Goal: Task Accomplishment & Management: Use online tool/utility

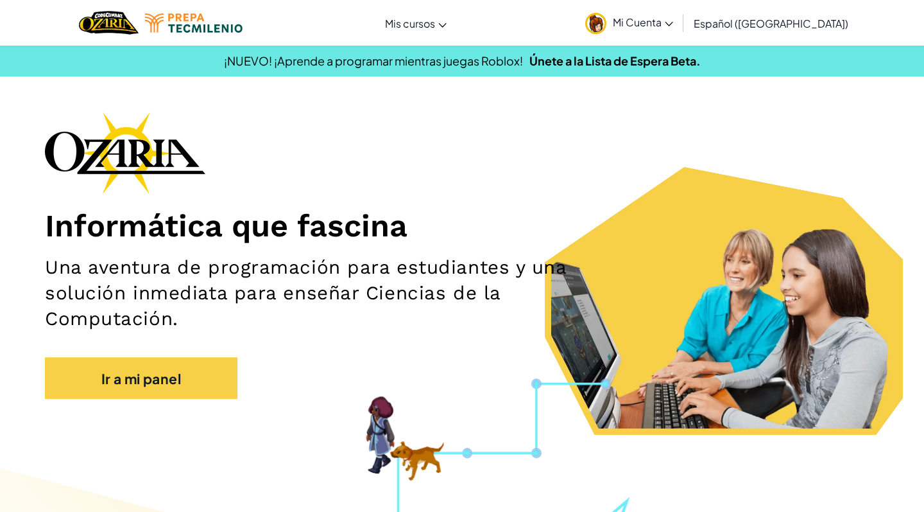
click at [657, 21] on font "Mi Cuenta" at bounding box center [637, 21] width 49 height 13
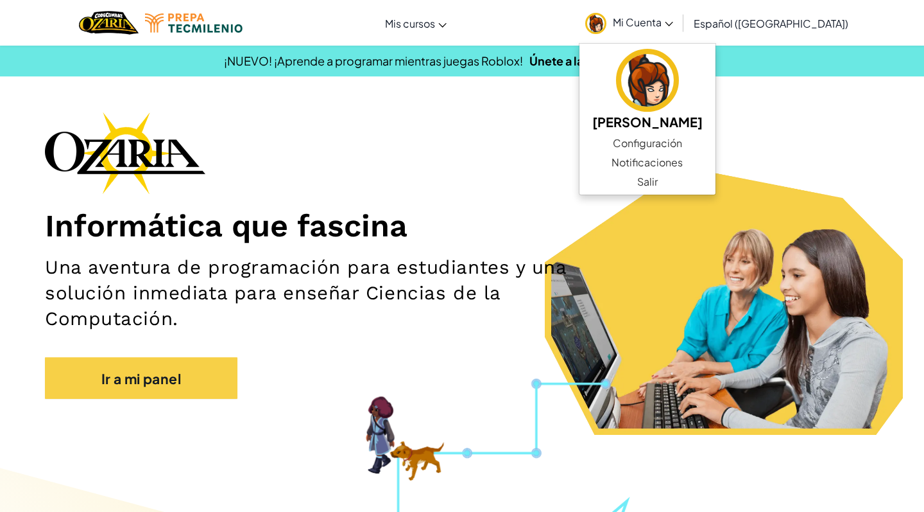
click at [820, 241] on h1 "Informática que fascina" at bounding box center [462, 226] width 834 height 38
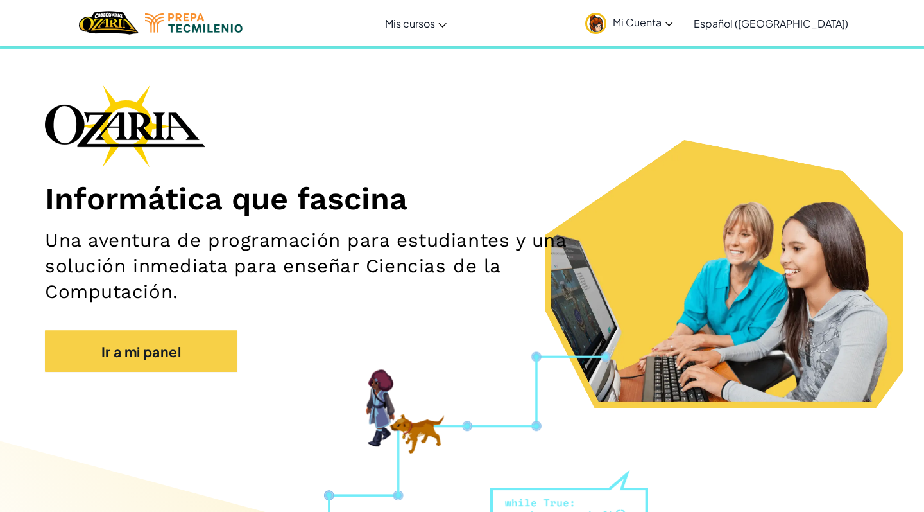
scroll to position [44, 0]
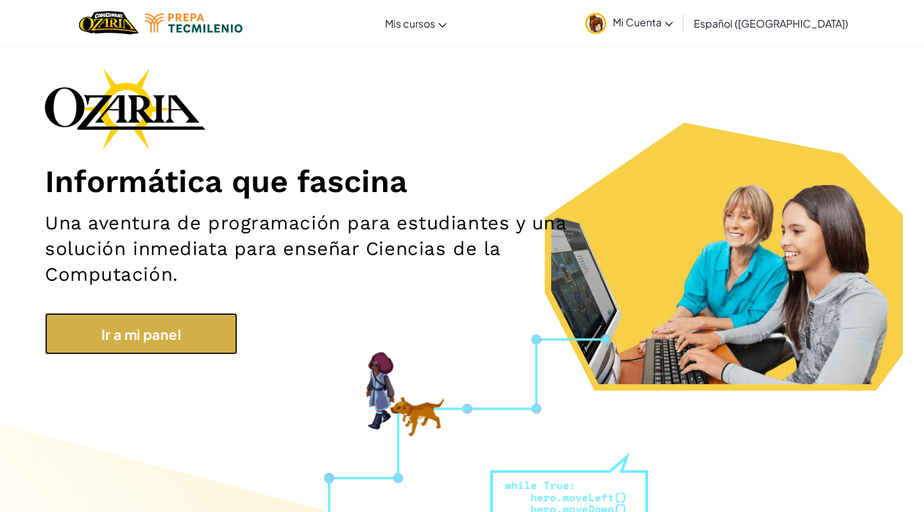
click at [177, 350] on link "Ir a mi panel" at bounding box center [141, 334] width 193 height 42
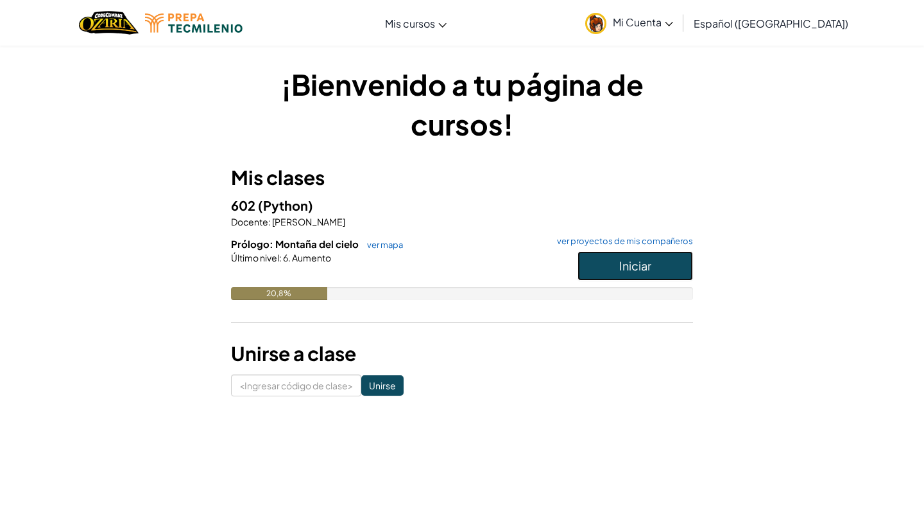
click at [640, 272] on font "Iniciar" at bounding box center [635, 265] width 32 height 15
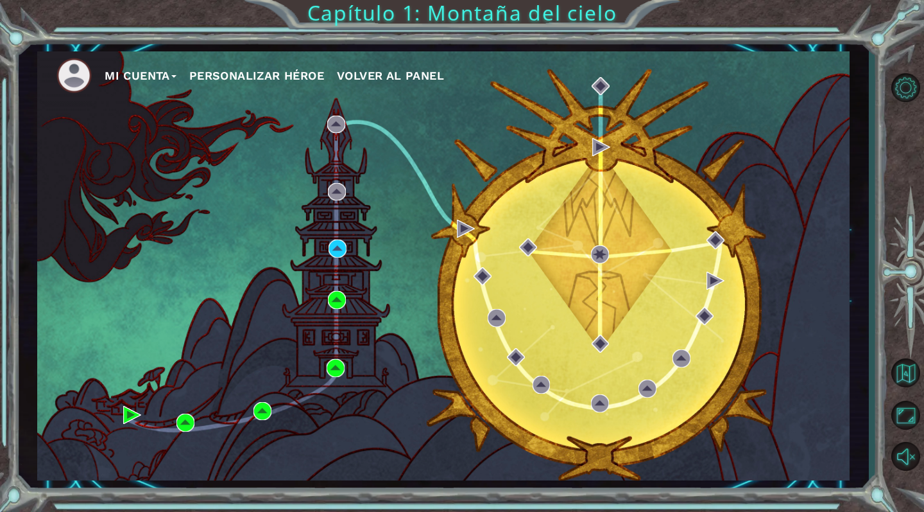
click at [356, 263] on div "Mi Cuenta Personalizar héroe Volver al panel" at bounding box center [443, 265] width 813 height 429
click at [345, 257] on img at bounding box center [338, 248] width 18 height 18
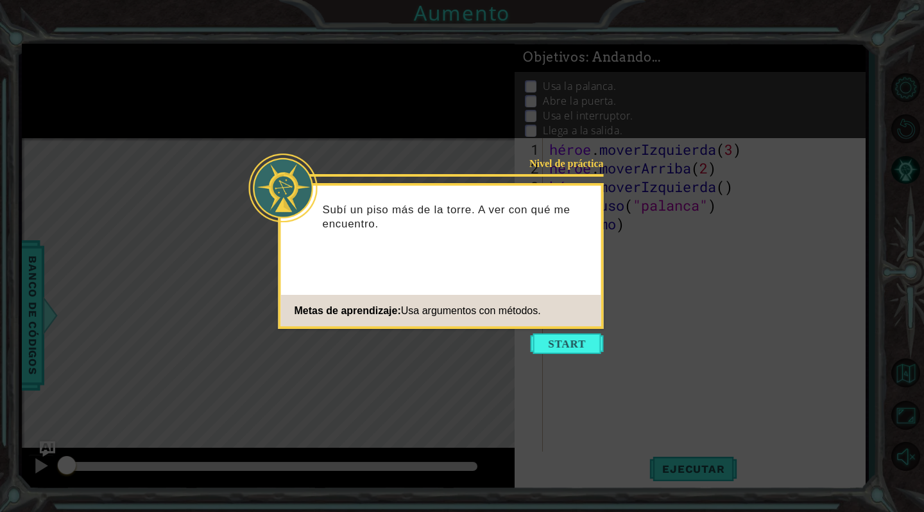
click at [709, 148] on icon at bounding box center [462, 276] width 924 height 553
click at [573, 343] on button "Comenzar" at bounding box center [567, 343] width 73 height 21
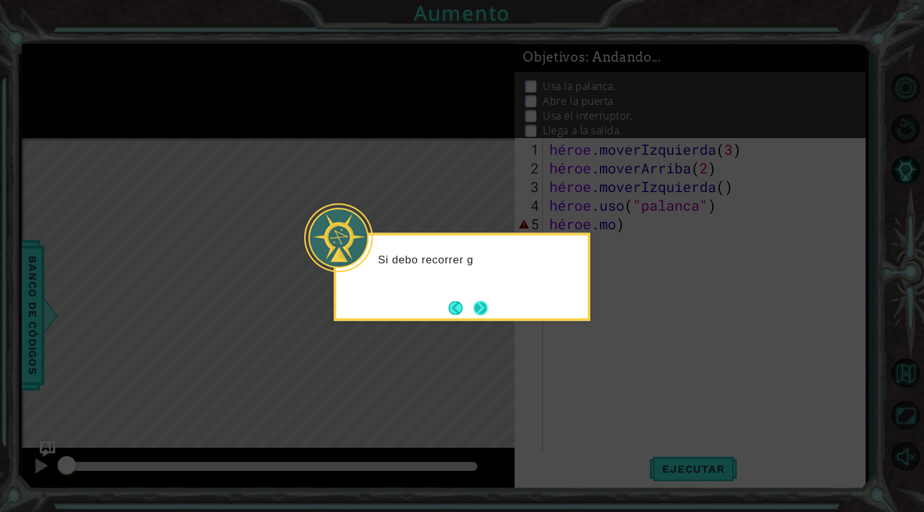
click at [487, 305] on button "Próximo" at bounding box center [481, 307] width 15 height 15
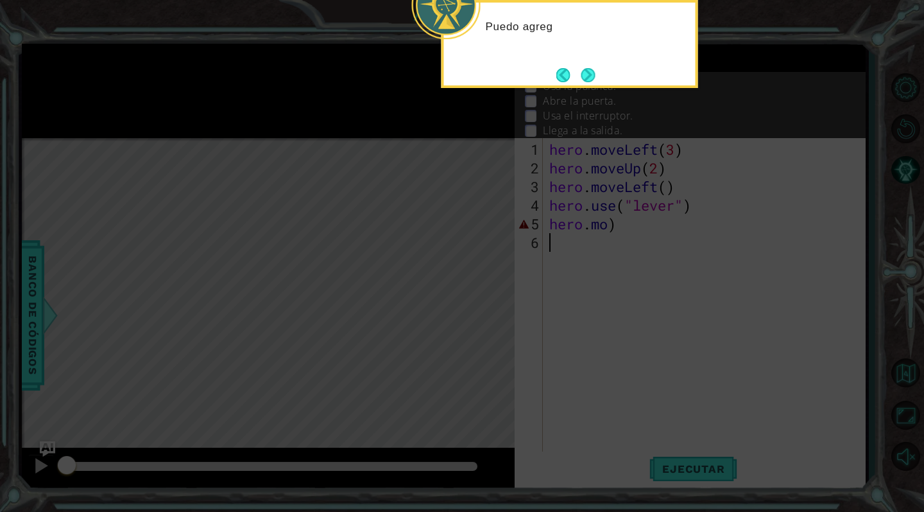
click at [692, 201] on icon at bounding box center [462, 256] width 924 height 512
click at [583, 62] on div "Puedo agregar el número 3 a hero.mov" at bounding box center [570, 40] width 252 height 65
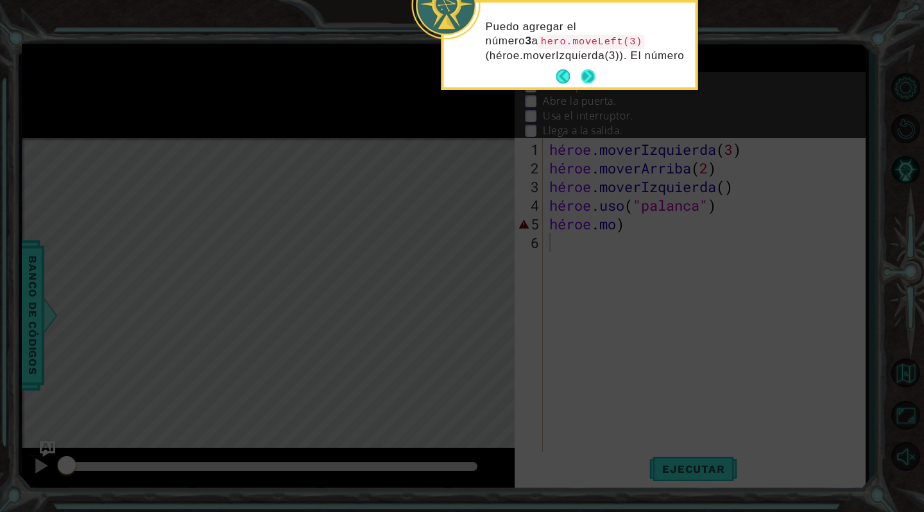
click at [591, 77] on button "Próximo" at bounding box center [588, 76] width 15 height 15
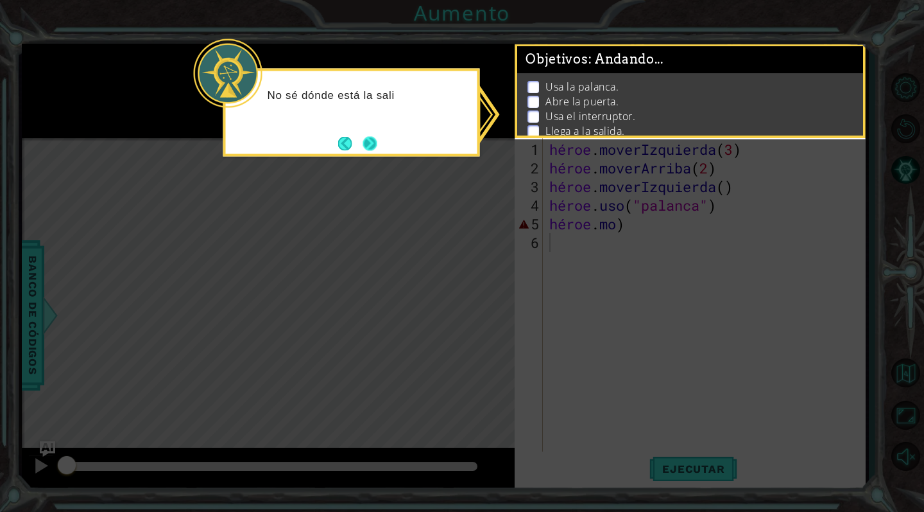
click at [362, 151] on button "Próximo" at bounding box center [370, 143] width 22 height 22
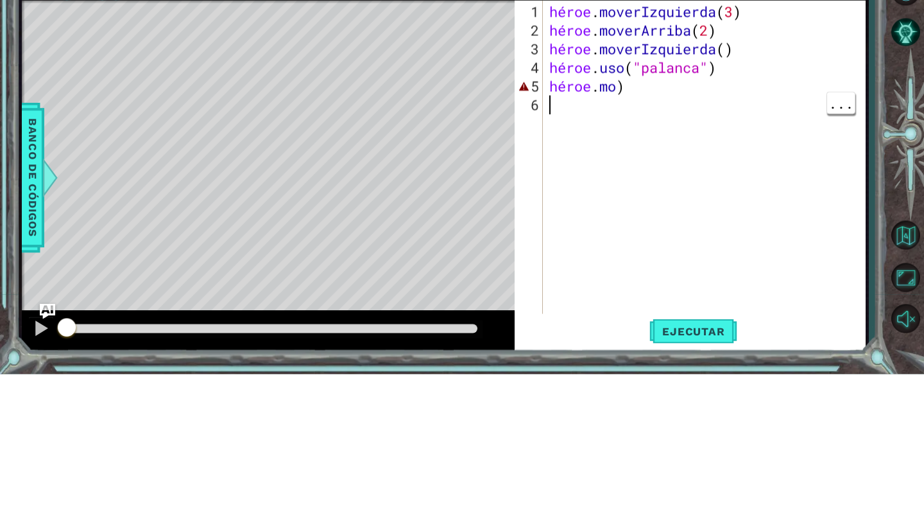
click at [622, 245] on div "héroe . moverIzquierda ( 3 ) héroe . moverArriba ( 2 ) héroe . moverIzquierda (…" at bounding box center [708, 317] width 322 height 354
click at [563, 222] on div "héroe . moverIzquierda ( 3 ) héroe . moverArriba ( 2 ) héroe . moverIzquierda (…" at bounding box center [708, 317] width 322 height 354
click at [637, 225] on div "héroe . moverIzquierda ( 3 ) héroe . moverArriba ( 2 ) héroe . moverIzquierda (…" at bounding box center [708, 317] width 322 height 354
click at [642, 230] on div "héroe . moverIzquierda ( 3 ) héroe . moverArriba ( 2 ) héroe . moverIzquierda (…" at bounding box center [708, 317] width 322 height 354
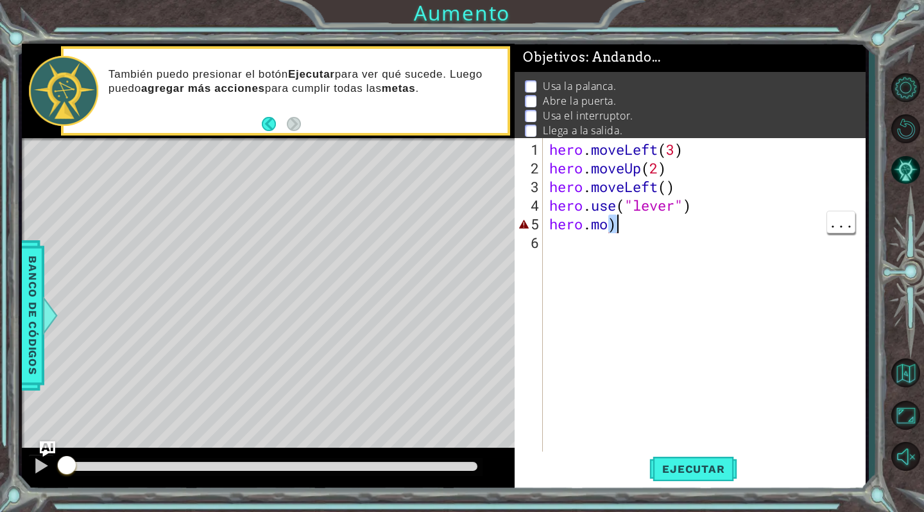
click at [610, 230] on div "hero . moveLeft ( 3 ) hero . moveUp ( 2 ) hero . moveLeft ( ) hero . use ( "lev…" at bounding box center [708, 317] width 322 height 354
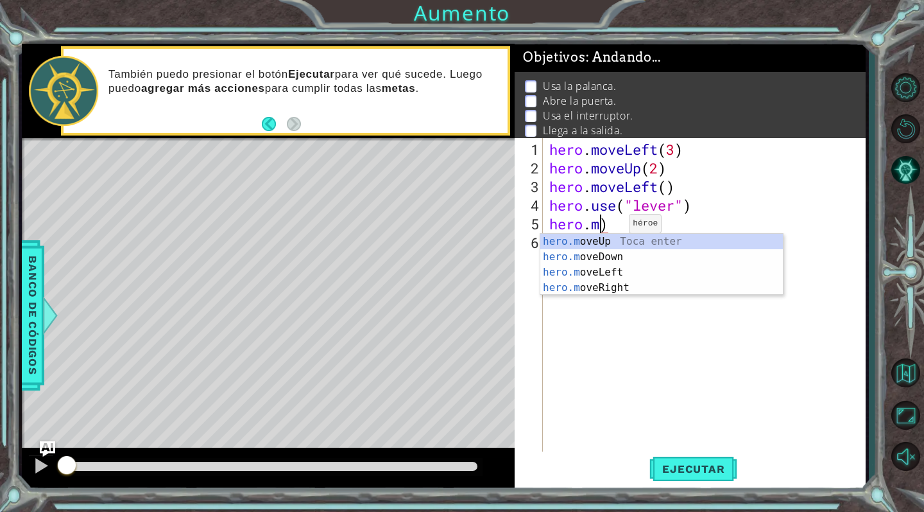
scroll to position [0, 2]
click at [703, 467] on span "Ejecutar" at bounding box center [693, 468] width 88 height 13
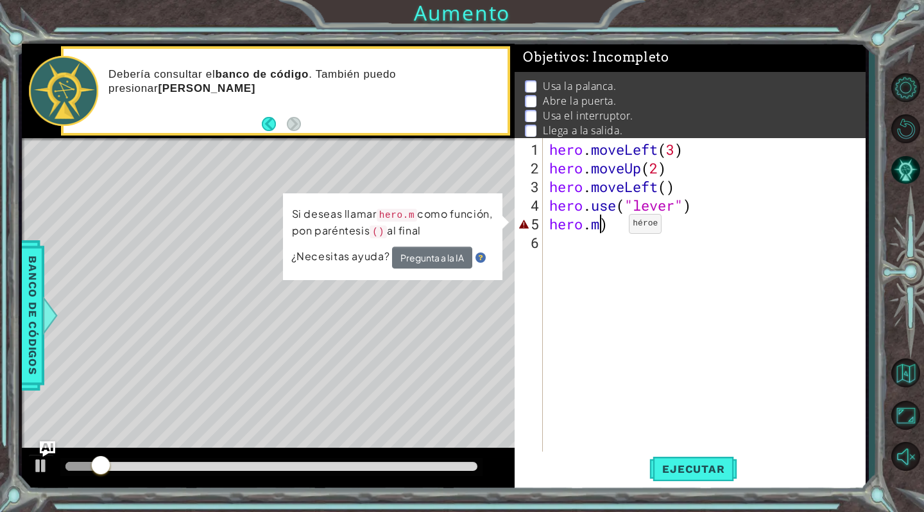
click at [606, 222] on div "hero . moveLeft ( 3 ) hero . moveUp ( 2 ) hero . moveLeft ( ) hero . use ( "lev…" at bounding box center [708, 317] width 322 height 354
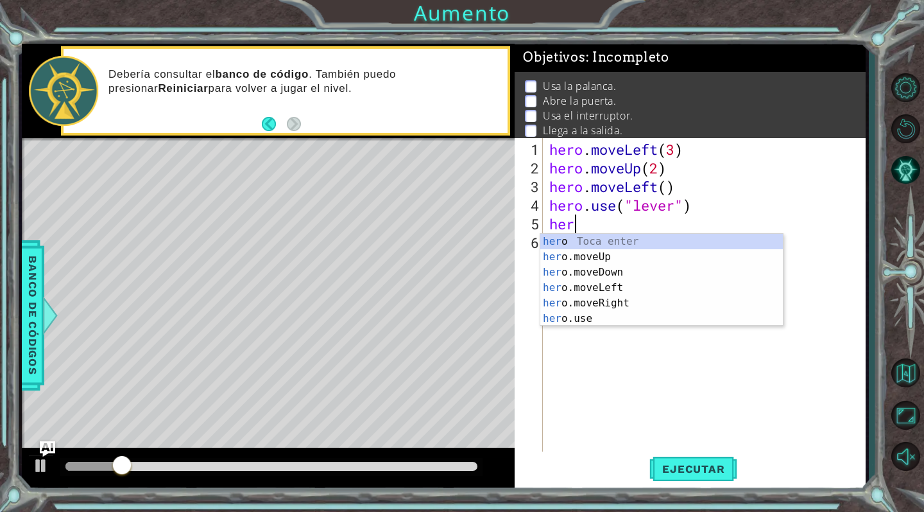
scroll to position [0, 0]
type textarea "h"
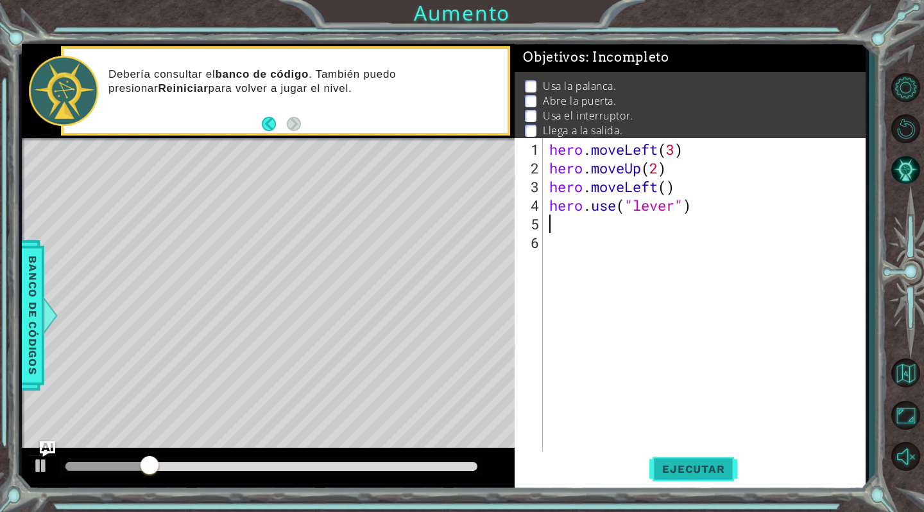
click at [701, 468] on span "Ejecutar" at bounding box center [693, 468] width 88 height 13
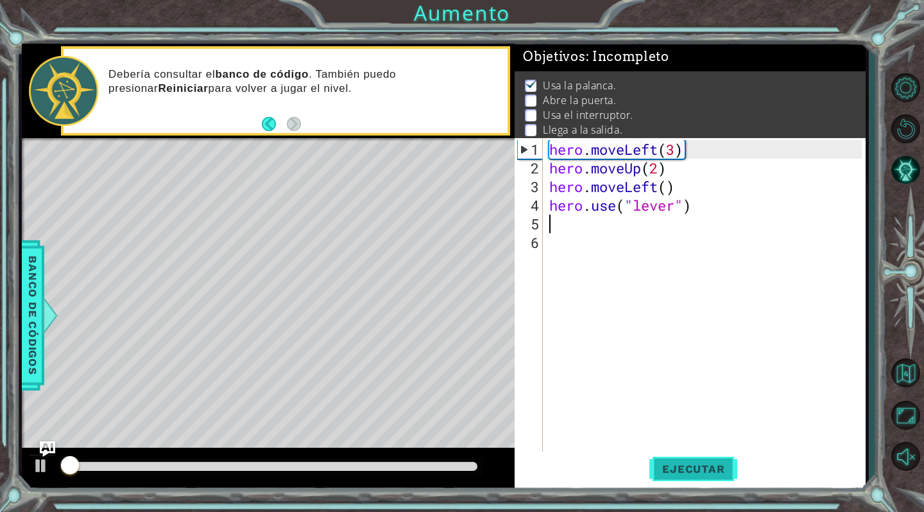
scroll to position [3, 0]
click at [813, 207] on div "hero . moveLeft ( 3 ) hero . moveUp ( 2 ) hero . moveLeft ( ) hero . use ( "lev…" at bounding box center [708, 317] width 322 height 354
type textarea "hero.use("lever")"
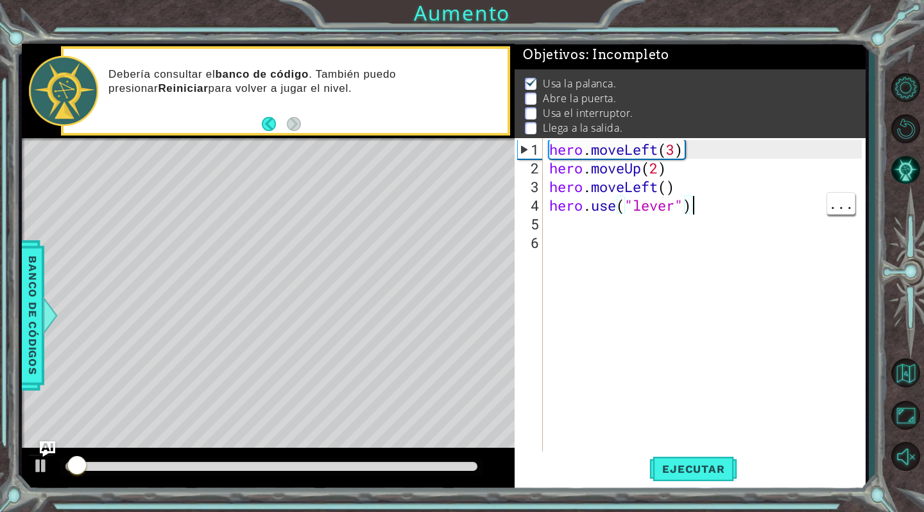
scroll to position [0, 6]
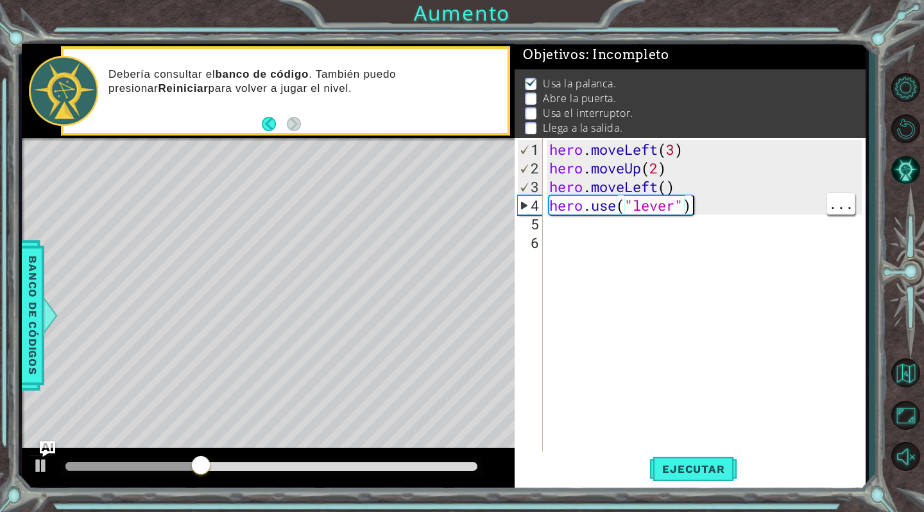
click at [575, 237] on div "hero . moveLeft ( 3 ) hero . moveUp ( 2 ) hero . moveLeft ( ) hero . use ( "lev…" at bounding box center [708, 317] width 322 height 354
click at [594, 227] on div "hero . moveLeft ( 3 ) hero . moveUp ( 2 ) hero . moveLeft ( ) hero . use ( "lev…" at bounding box center [708, 317] width 322 height 354
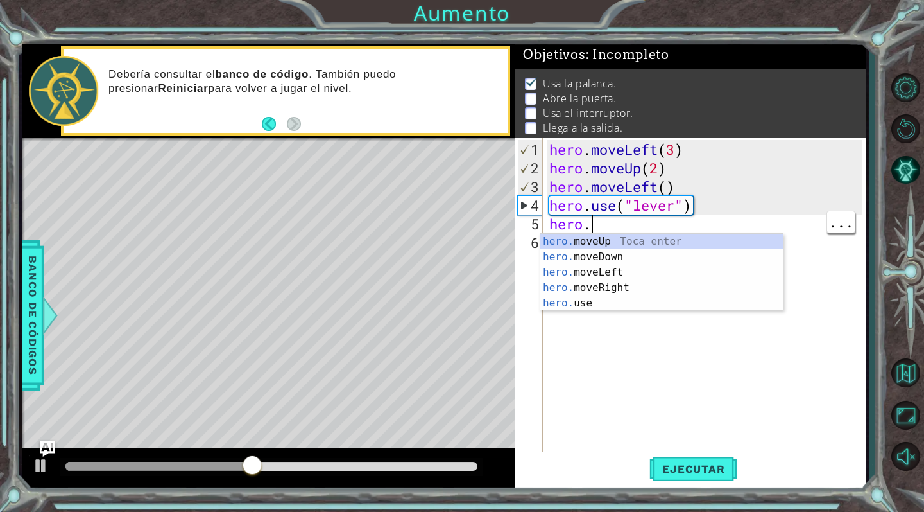
scroll to position [0, 1]
click at [654, 244] on div "hero. moveUp Toca enter hero. moveDown Toca enter hero. moveLeft Toca enter her…" at bounding box center [661, 288] width 243 height 108
type textarea "hero.moveUp(1)"
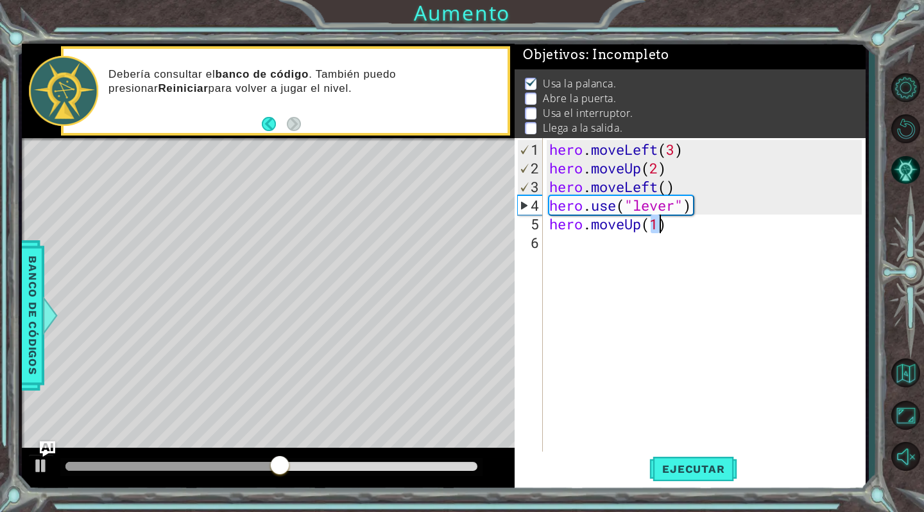
scroll to position [0, 4]
click at [798, 244] on div "hero . moveLeft ( 3 ) hero . moveUp ( 2 ) hero . moveLeft ( ) hero . use ( "lev…" at bounding box center [708, 317] width 322 height 354
click at [800, 225] on div "hero . moveLeft ( 3 ) hero . moveUp ( 2 ) hero . moveLeft ( ) hero . use ( "lev…" at bounding box center [708, 317] width 322 height 354
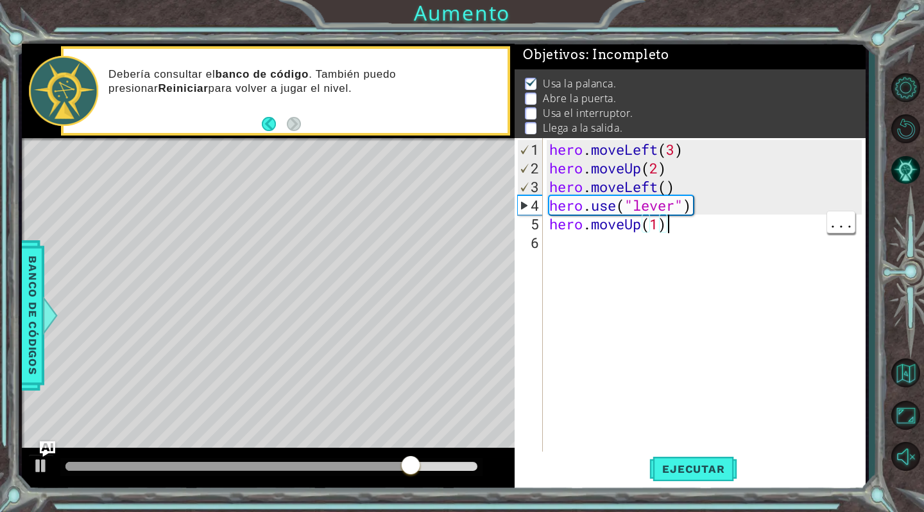
click at [632, 225] on div "hero . moveLeft ( 3 ) hero . moveUp ( 2 ) hero . moveLeft ( ) hero . use ( "lev…" at bounding box center [708, 317] width 322 height 354
click at [643, 228] on div "hero . moveLeft ( 3 ) hero . moveUp ( 2 ) hero . moveLeft ( ) hero . use ( "lev…" at bounding box center [708, 317] width 322 height 354
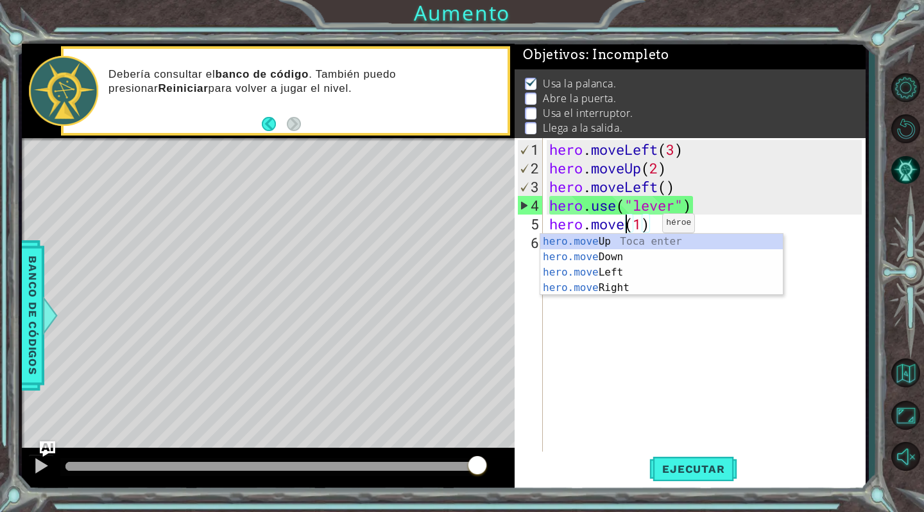
click at [700, 270] on div "hero.move Up Toca enter hero.move Down Toca enter hero.move Left Toca enter her…" at bounding box center [661, 280] width 243 height 92
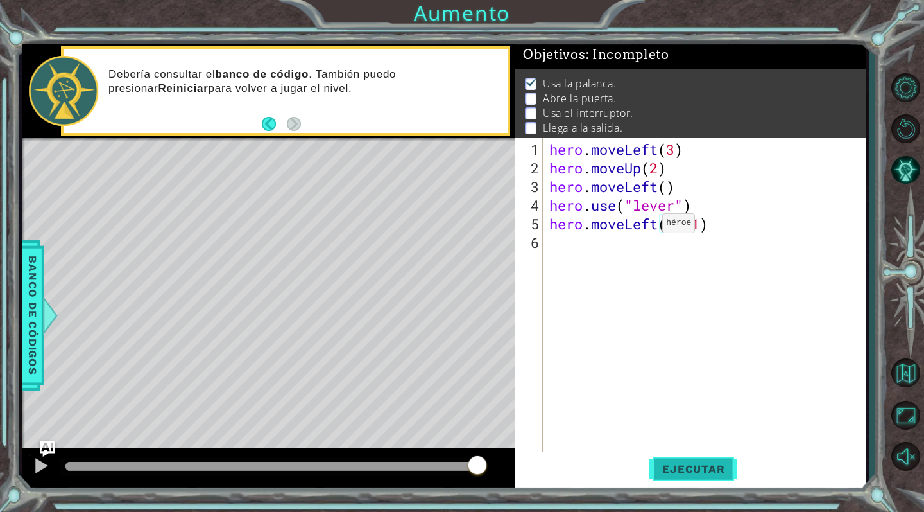
click at [707, 470] on span "Ejecutar" at bounding box center [693, 468] width 88 height 13
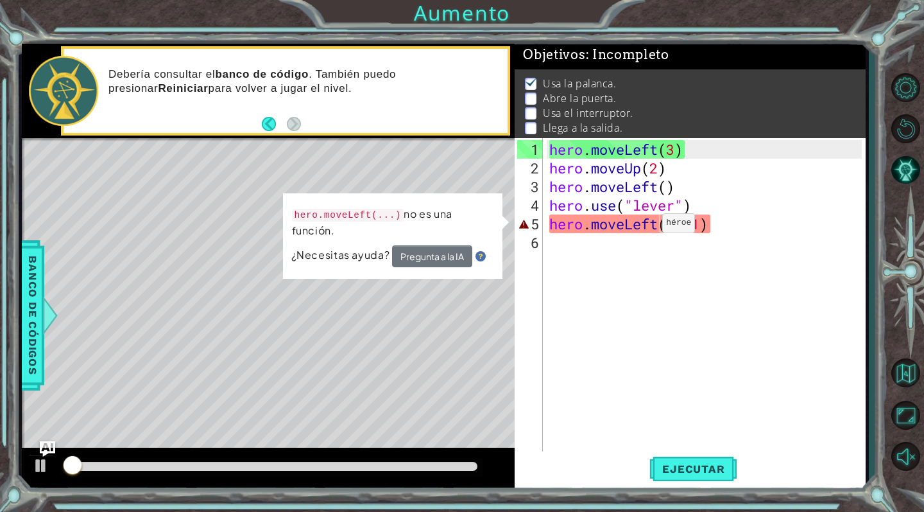
click at [809, 175] on div "hero . moveLeft ( 3 ) hero . moveUp ( 2 ) hero . moveLeft ( ) hero . use ( "lev…" at bounding box center [708, 317] width 322 height 354
click at [706, 226] on div "hero . moveLeft ( 3 ) hero . moveUp ( 2 ) hero . moveLeft ( ) hero . use ( "lev…" at bounding box center [708, 317] width 322 height 354
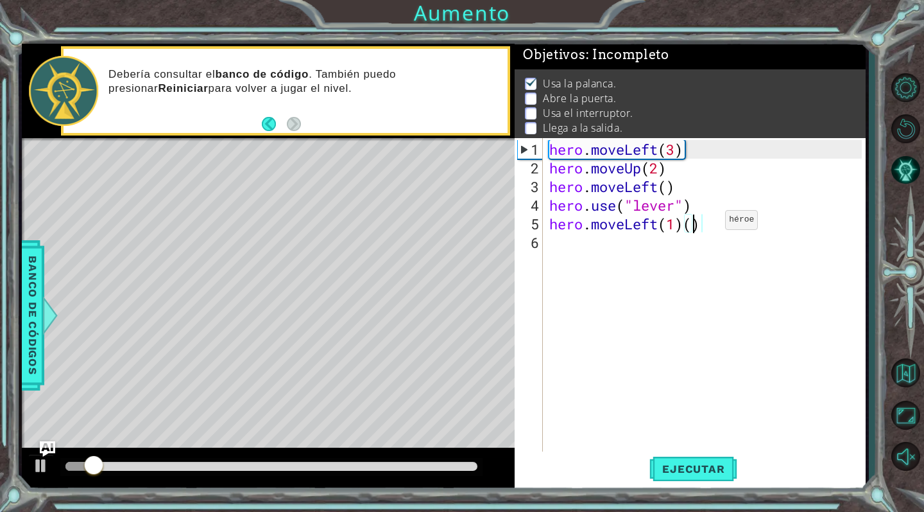
scroll to position [0, 6]
click at [707, 232] on div "hero . moveLeft ( 3 ) hero . moveUp ( 2 ) hero . moveLeft ( ) hero . use ( "lev…" at bounding box center [708, 317] width 322 height 354
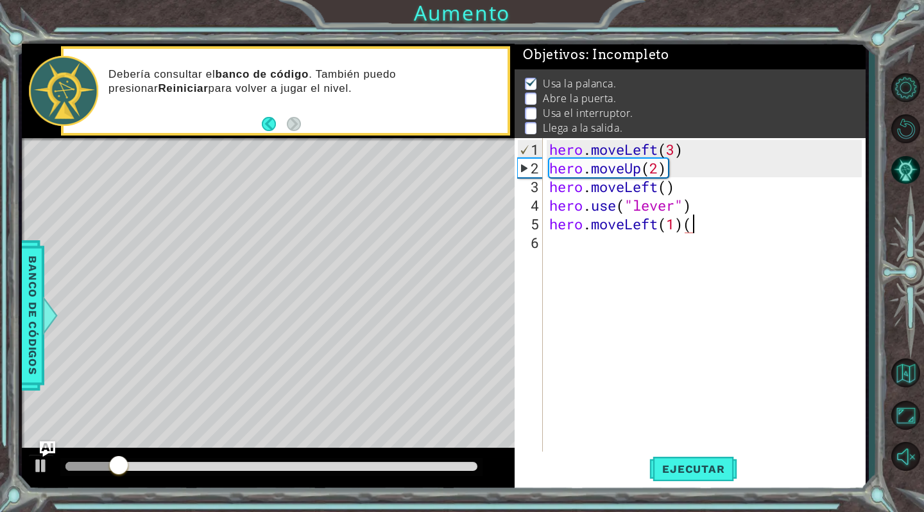
type textarea "hero.moveLeft(1)"
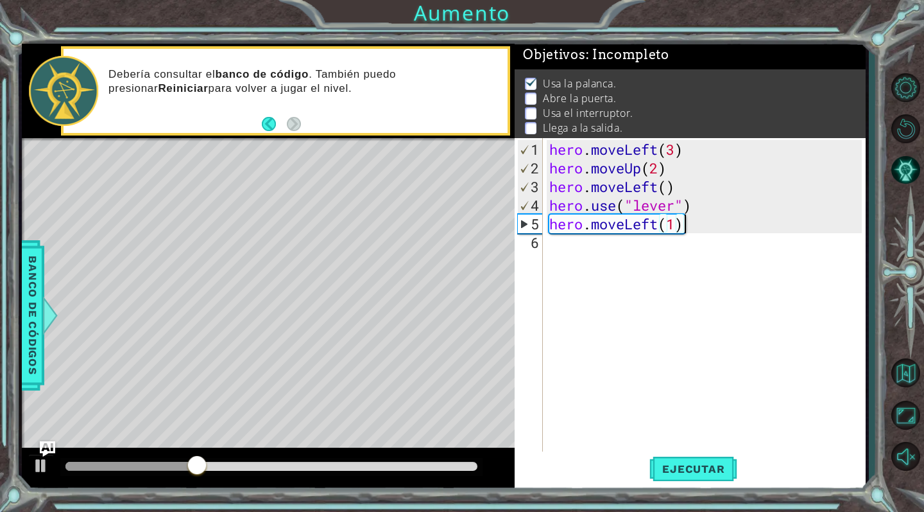
click at [609, 252] on div "hero . moveLeft ( 3 ) hero . moveUp ( 2 ) hero . moveLeft ( ) hero . use ( "lev…" at bounding box center [708, 317] width 322 height 354
type textarea "hero."
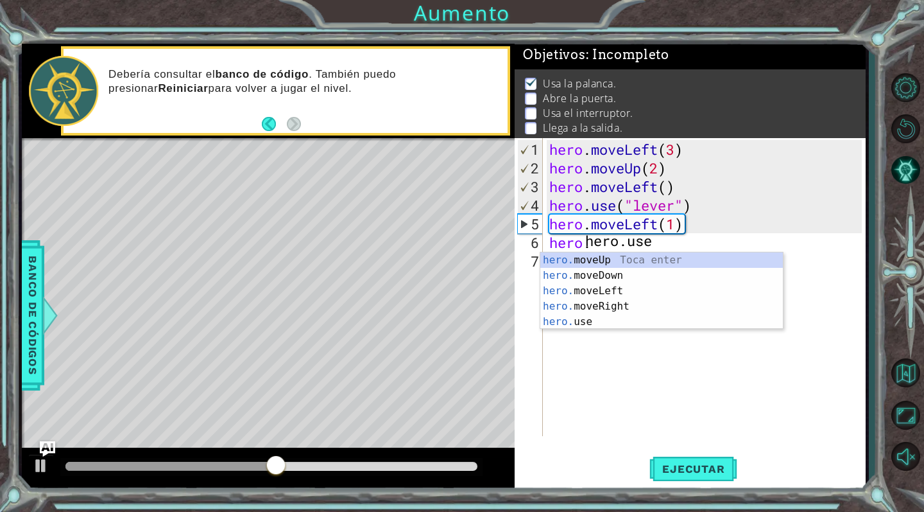
click at [821, 180] on div "hero . moveLeft ( 3 ) hero . moveUp ( 2 ) hero . moveLeft ( ) hero . use ( "lev…" at bounding box center [708, 307] width 322 height 335
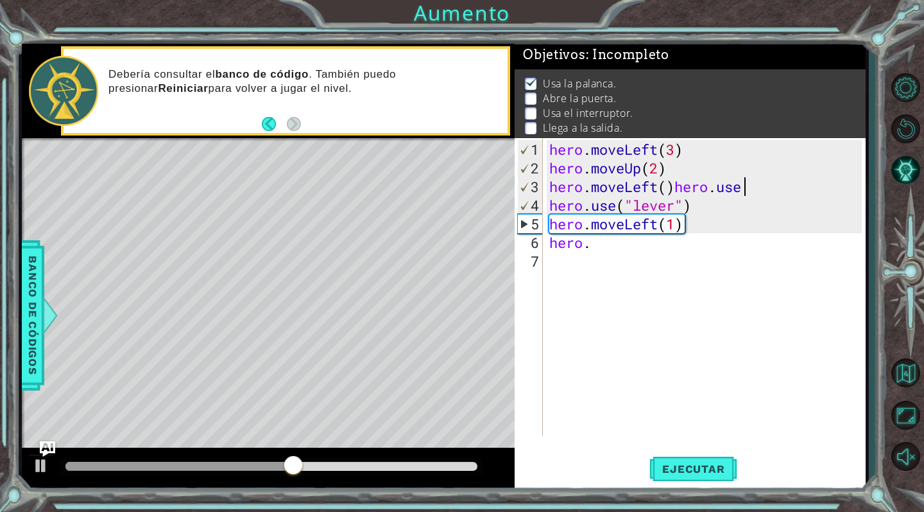
click at [795, 189] on div "hero . moveLeft ( 3 ) hero . moveUp ( 2 ) hero . moveLeft ( ) hero . use hero .…" at bounding box center [708, 307] width 322 height 335
click at [630, 246] on div "hero . moveLeft ( 3 ) hero . moveUp ( 2 ) hero . moveLeft ( ) hero . use ( "lev…" at bounding box center [708, 307] width 322 height 335
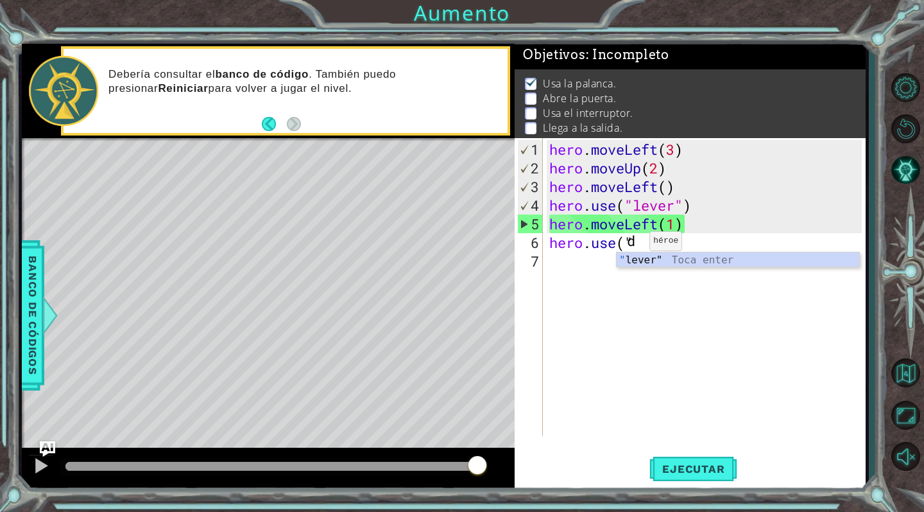
scroll to position [0, 1]
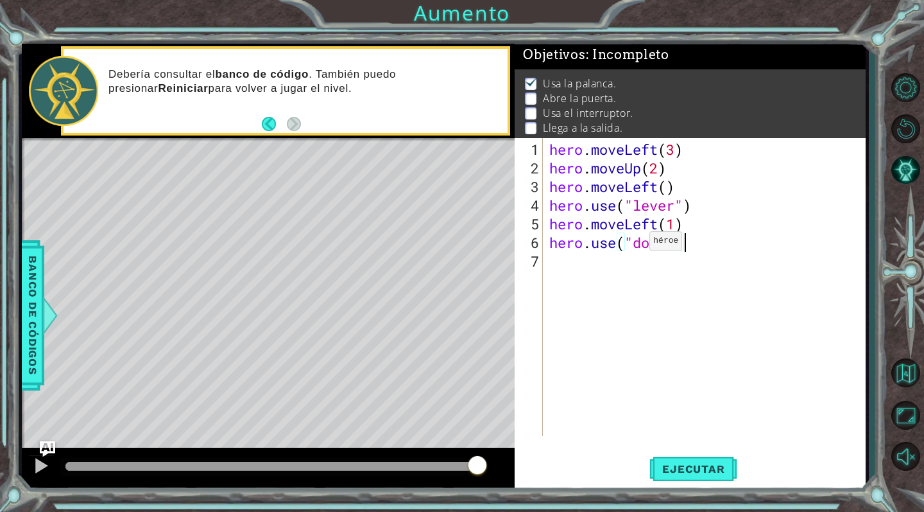
click at [821, 226] on div "hero . moveLeft ( 3 ) hero . moveUp ( 2 ) hero . moveLeft ( ) hero . use ( "lev…" at bounding box center [708, 307] width 322 height 335
type textarea "hero.moveLeft(1)"
click at [902, 237] on div at bounding box center [905, 272] width 37 height 162
click at [718, 471] on span "Ejecutar" at bounding box center [693, 468] width 88 height 13
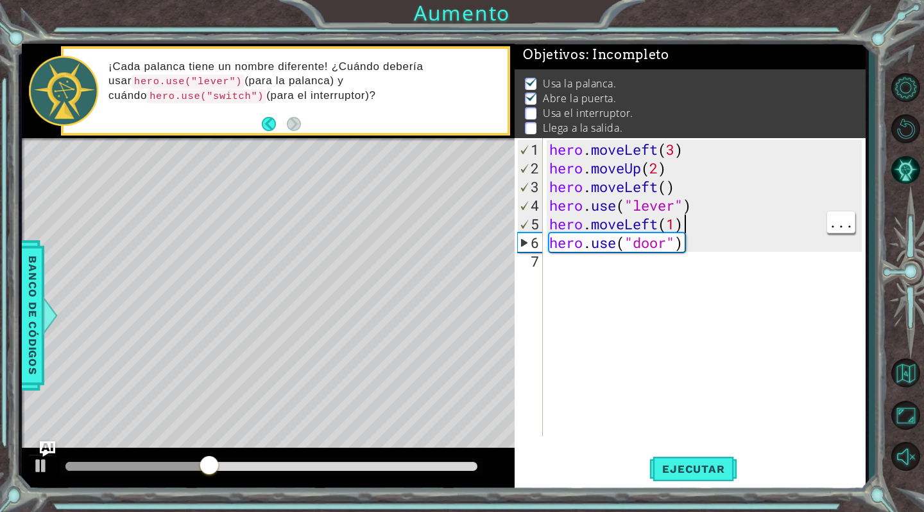
click at [620, 260] on div "hero . moveLeft ( 3 ) hero . moveUp ( 2 ) hero . moveLeft ( ) hero . use ( "lev…" at bounding box center [708, 307] width 322 height 335
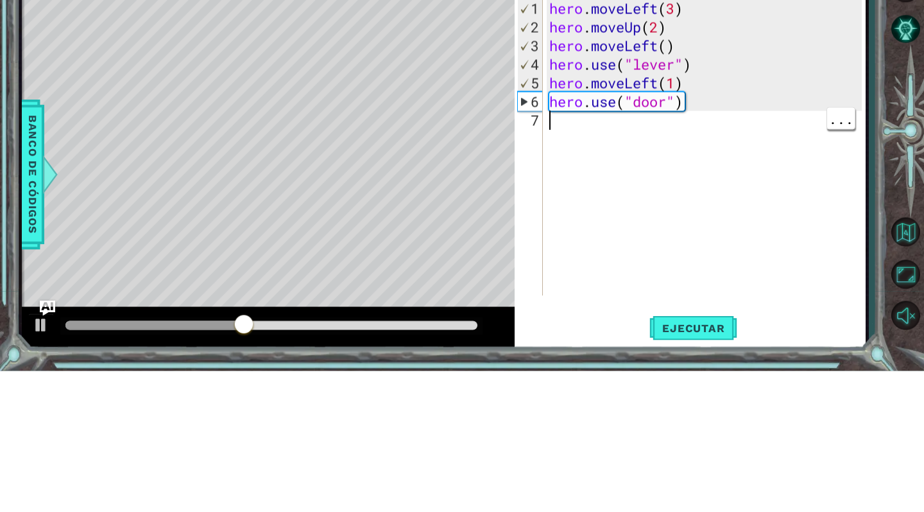
type textarea "j"
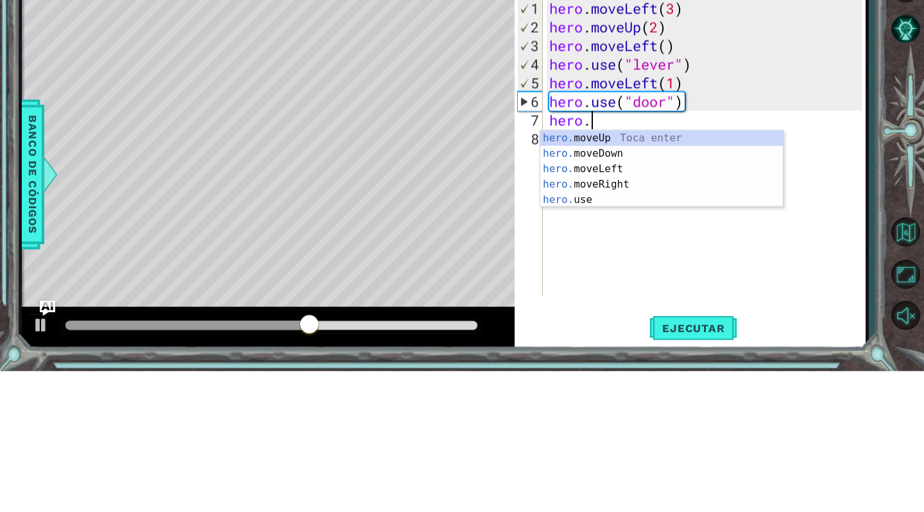
click at [709, 275] on div "hero. moveUp Toca enter hero. moveDown Toca enter hero. moveLeft Toca enter her…" at bounding box center [661, 325] width 243 height 108
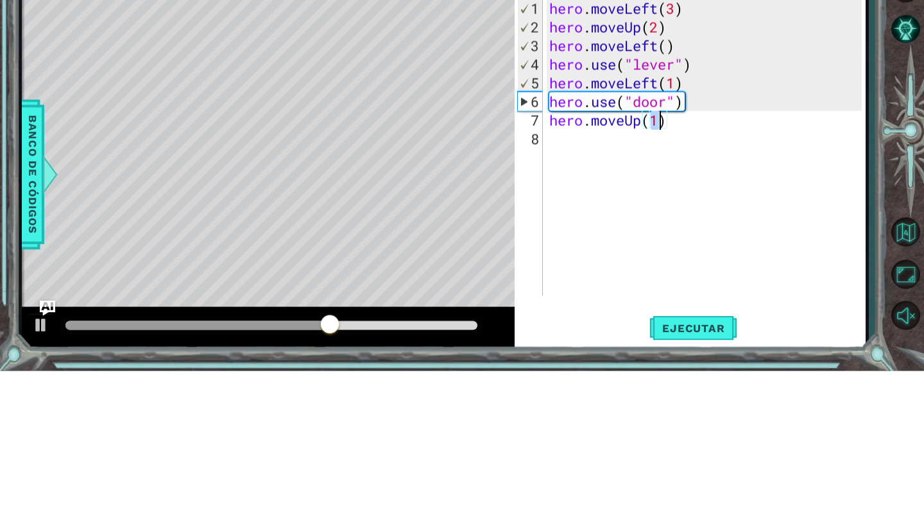
scroll to position [0, 4]
type textarea "hero.moveUp(2)"
click at [773, 322] on div "hero . moveLeft ( 3 ) hero . moveUp ( 2 ) hero . moveLeft ( ) hero . use ( "lev…" at bounding box center [708, 307] width 322 height 335
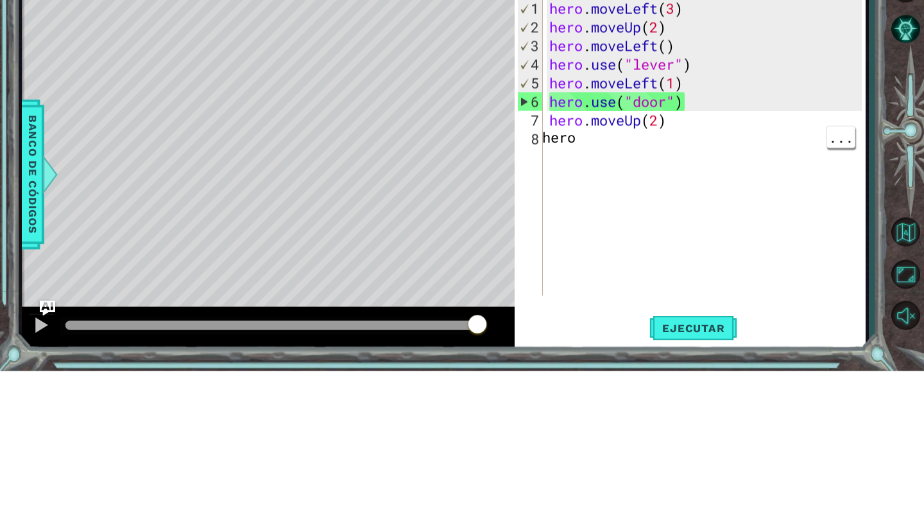
scroll to position [0, 1]
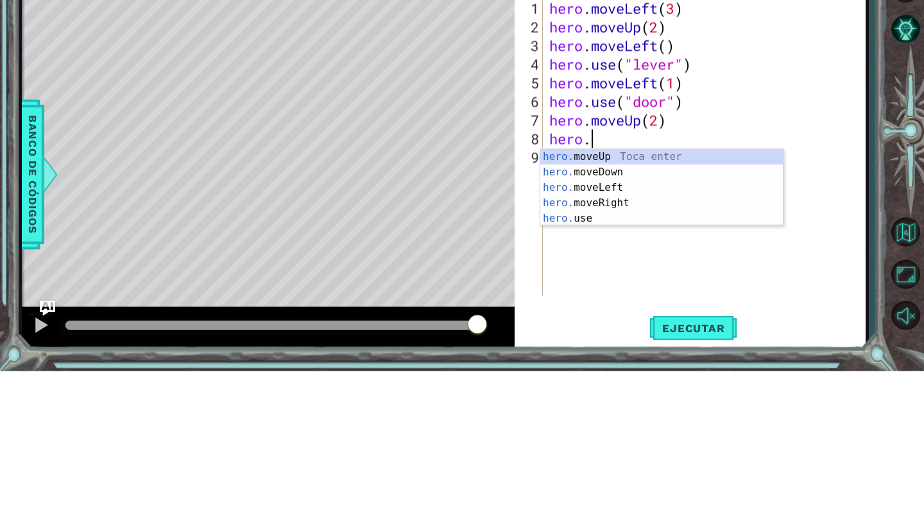
click at [561, 338] on div "hero. moveUp Toca enter hero. moveDown Toca enter hero. moveLeft Toca enter her…" at bounding box center [661, 343] width 243 height 108
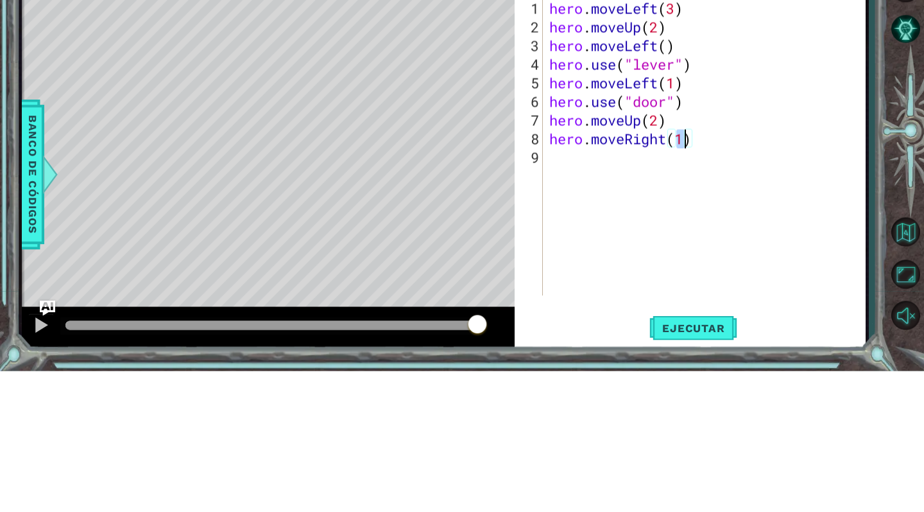
scroll to position [0, 6]
type textarea "hero.moveRight(2)"
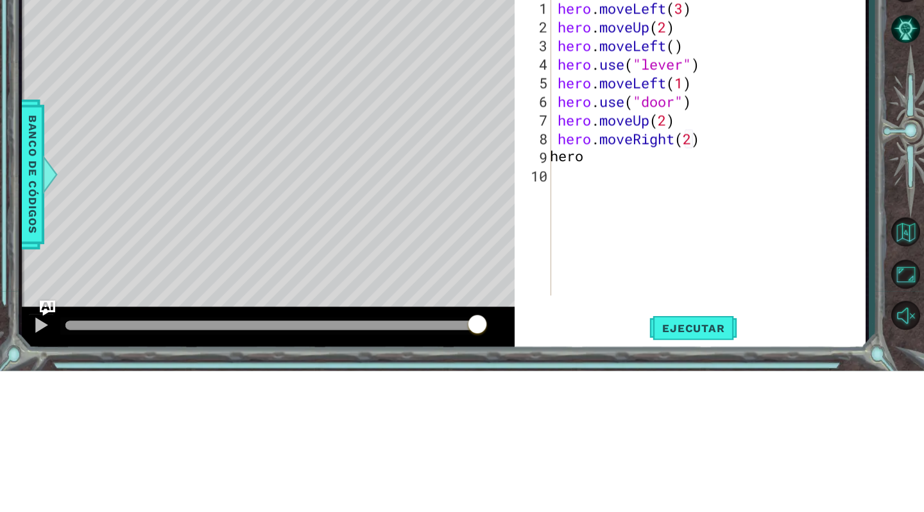
scroll to position [0, 1]
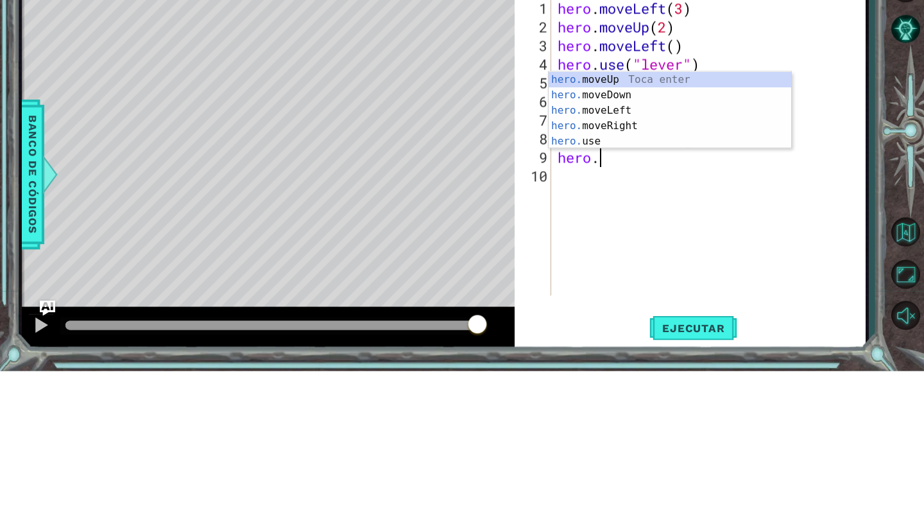
click at [606, 282] on div "hero. moveUp Toca enter hero. moveDown Toca enter hero. moveLeft Toca enter her…" at bounding box center [670, 266] width 243 height 108
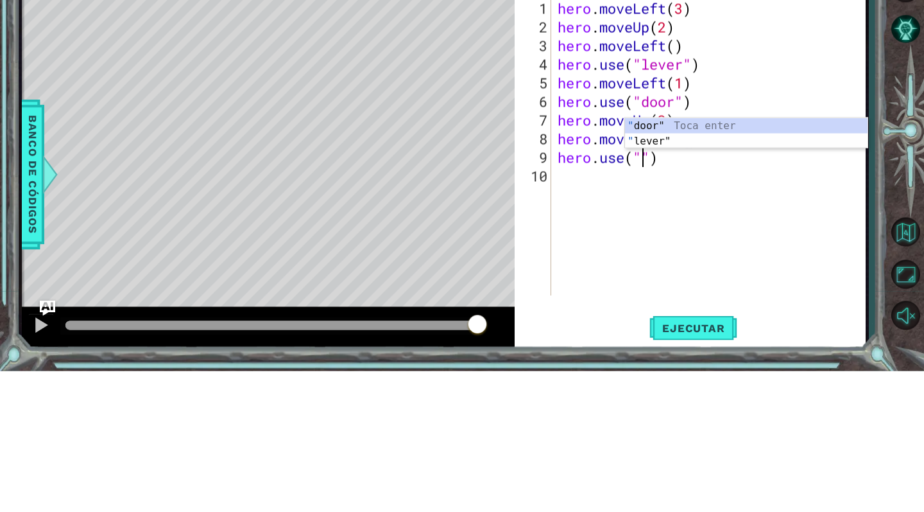
scroll to position [0, 1]
click at [784, 348] on div "hero . moveLeft ( 3 ) hero . moveUp ( 2 ) hero . moveLeft ( ) hero . use ( "lev…" at bounding box center [712, 307] width 314 height 335
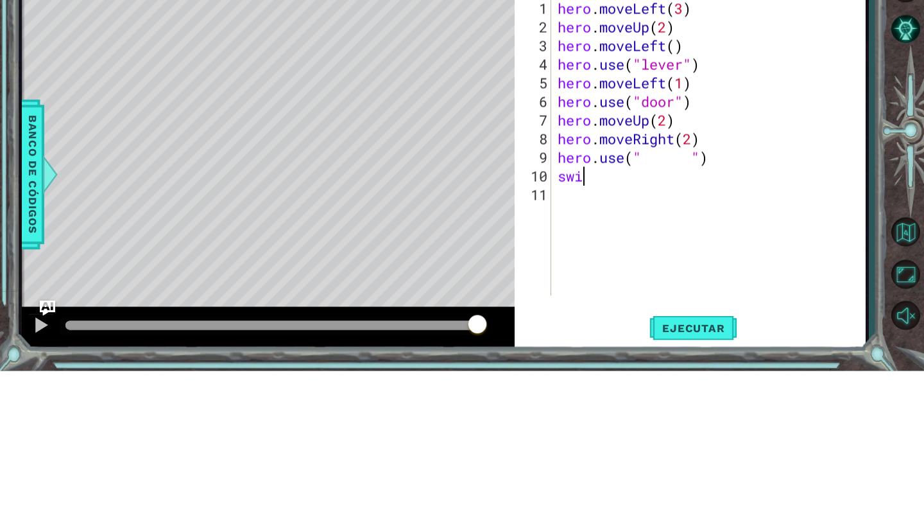
scroll to position [0, 0]
type textarea "s"
click at [699, 300] on div "hero . moveLeft ( 3 ) hero . moveUp ( 2 ) hero . moveLeft ( ) hero . use ( "lev…" at bounding box center [712, 307] width 314 height 335
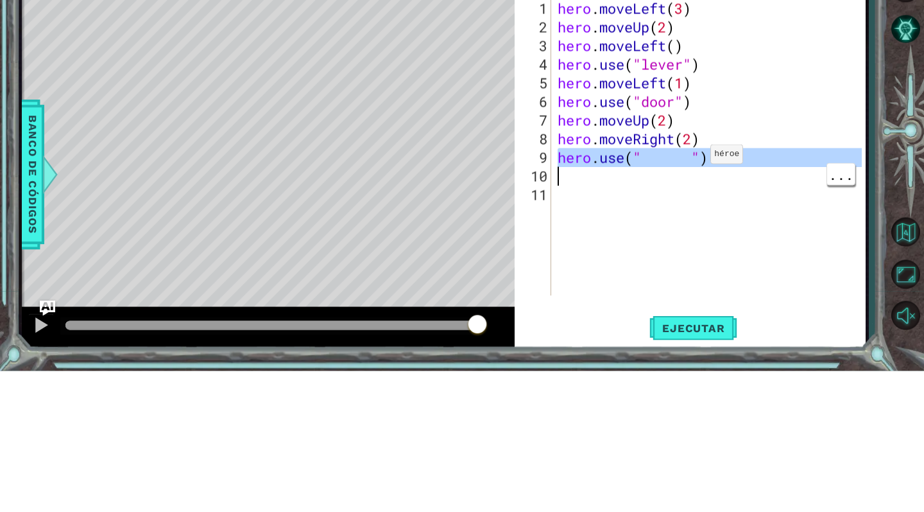
click at [679, 305] on div "hero . moveLeft ( 3 ) hero . moveUp ( 2 ) hero . moveLeft ( ) hero . use ( "lev…" at bounding box center [712, 307] width 314 height 335
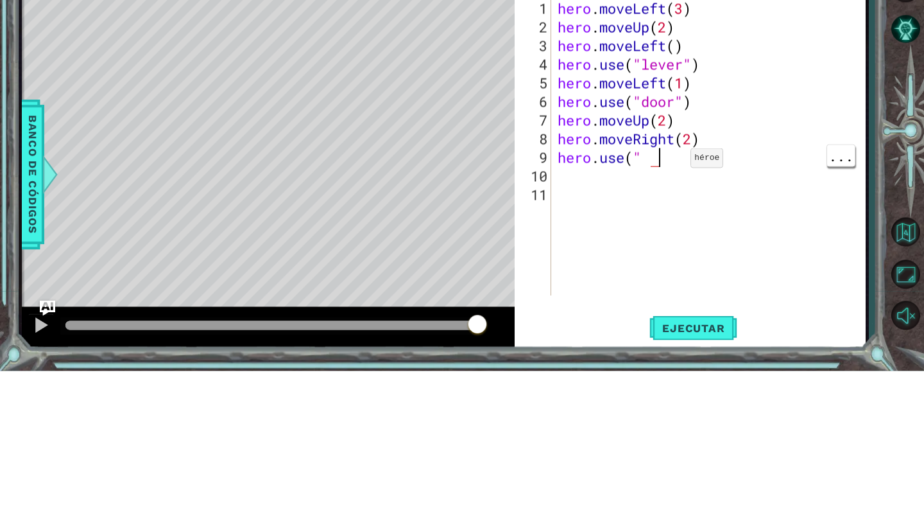
click at [703, 298] on div "hero . moveLeft ( 3 ) hero . moveUp ( 2 ) hero . moveLeft ( ) hero . use ( "lev…" at bounding box center [712, 307] width 314 height 335
click at [698, 300] on div "hero . moveLeft ( 3 ) hero . moveUp ( 2 ) hero . moveLeft ( ) hero . use ( "lev…" at bounding box center [712, 307] width 314 height 335
click at [699, 299] on div "hero . moveLeft ( 3 ) hero . moveUp ( 2 ) hero . moveLeft ( ) hero . use ( "lev…" at bounding box center [712, 307] width 314 height 335
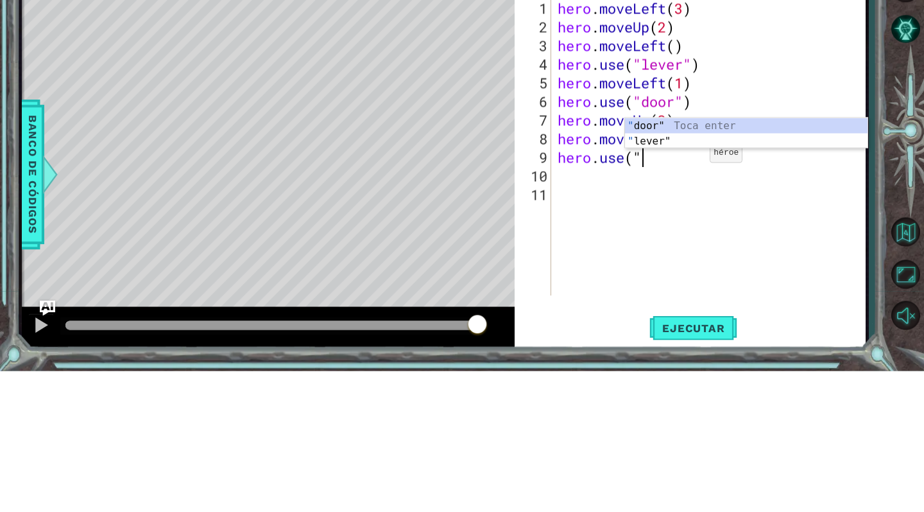
scroll to position [0, 1]
type textarea "switch""
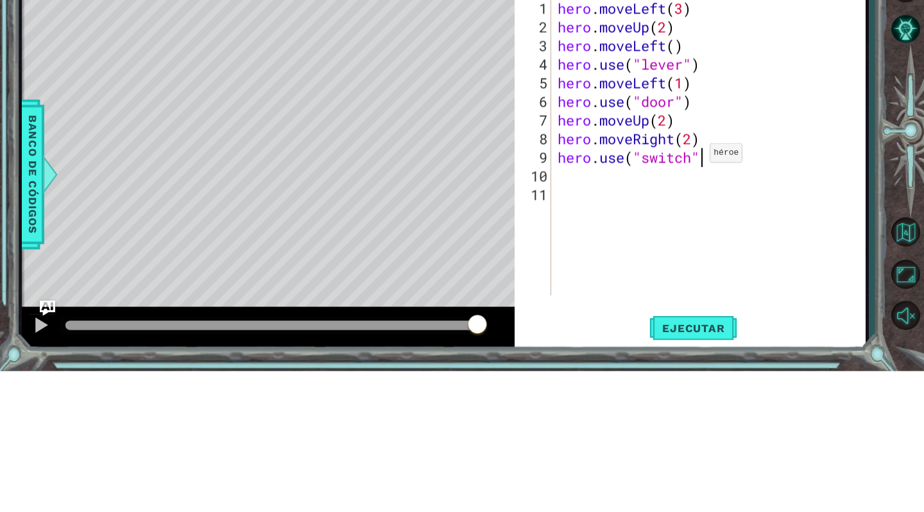
click at [787, 368] on div "hero . moveLeft ( 3 ) hero . moveUp ( 2 ) hero . moveLeft ( ) hero . use ( "lev…" at bounding box center [712, 307] width 314 height 335
click at [727, 309] on div "hero . moveLeft ( 3 ) hero . moveUp ( 2 ) hero . moveLeft ( ) hero . use ( "lev…" at bounding box center [712, 307] width 314 height 335
click at [741, 326] on div "hero . moveLeft ( 3 ) hero . moveUp ( 2 ) hero . moveLeft ( ) hero . use ( "lev…" at bounding box center [712, 307] width 314 height 335
click at [745, 294] on div "hero . moveLeft ( 3 ) hero . moveUp ( 2 ) hero . moveLeft ( ) hero . use ( "lev…" at bounding box center [712, 307] width 314 height 335
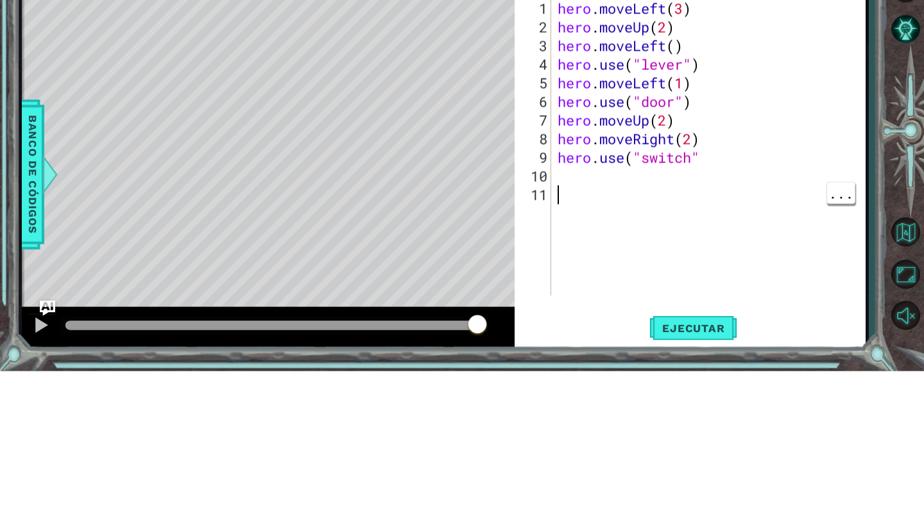
type textarea "hero.use("switch""
click at [737, 315] on div "hero . moveLeft ( 3 ) hero . moveUp ( 2 ) hero . moveLeft ( ) hero . use ( "lev…" at bounding box center [712, 307] width 314 height 335
click at [748, 300] on div "hero . moveLeft ( 3 ) hero . moveUp ( 2 ) hero . moveLeft ( ) hero . use ( "lev…" at bounding box center [712, 307] width 314 height 335
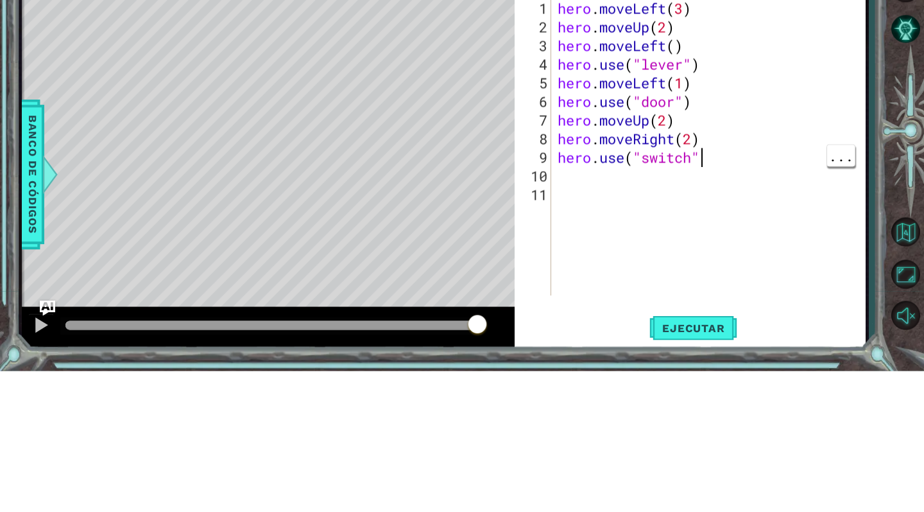
scroll to position [0, 6]
type textarea "hero.use("switch")"
click at [811, 371] on div "hero . moveLeft ( 3 ) hero . moveUp ( 2 ) hero . moveLeft ( ) hero . use ( "lev…" at bounding box center [712, 307] width 314 height 335
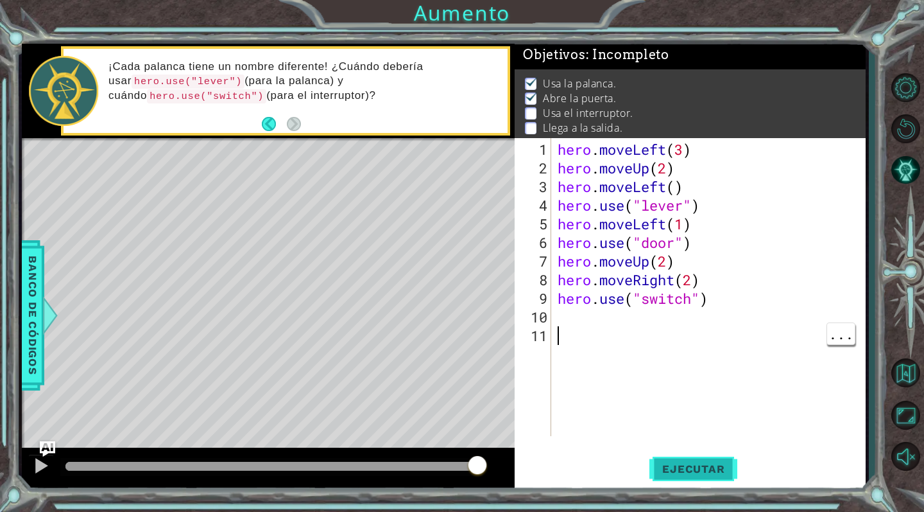
click at [714, 463] on span "Ejecutar" at bounding box center [693, 468] width 88 height 13
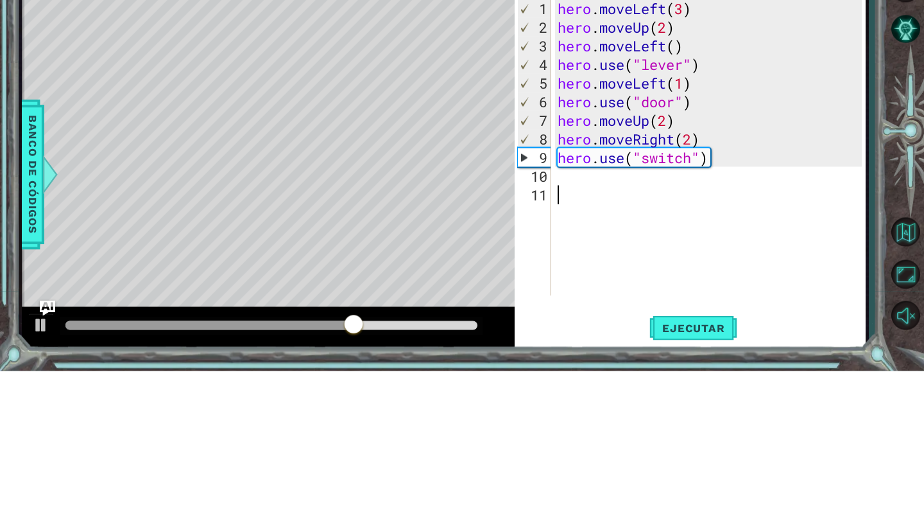
click at [583, 318] on div "hero . moveLeft ( 3 ) hero . moveUp ( 2 ) hero . moveLeft ( ) hero . use ( "lev…" at bounding box center [711, 307] width 313 height 335
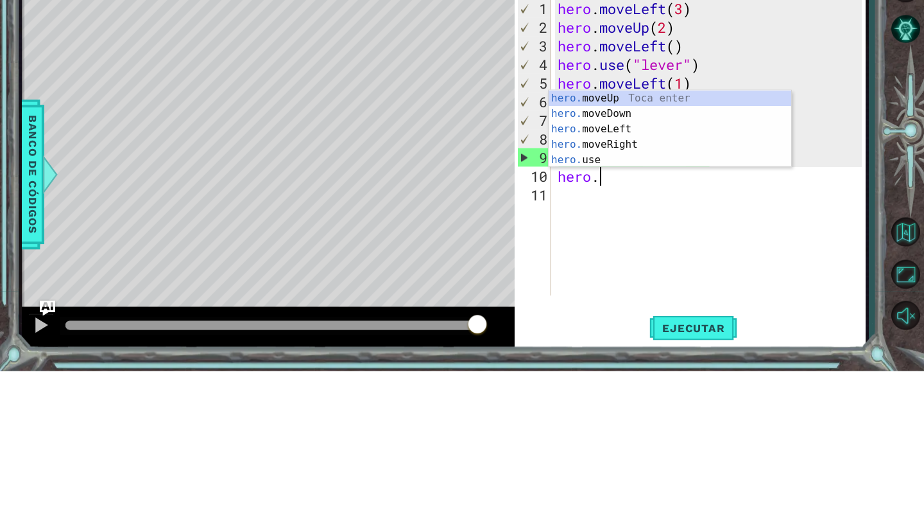
click at [665, 278] on div "hero. moveUp Toca enter hero. moveDown Toca enter hero. moveLeft Toca enter her…" at bounding box center [670, 285] width 243 height 108
type textarea "hero.moveRight(1)"
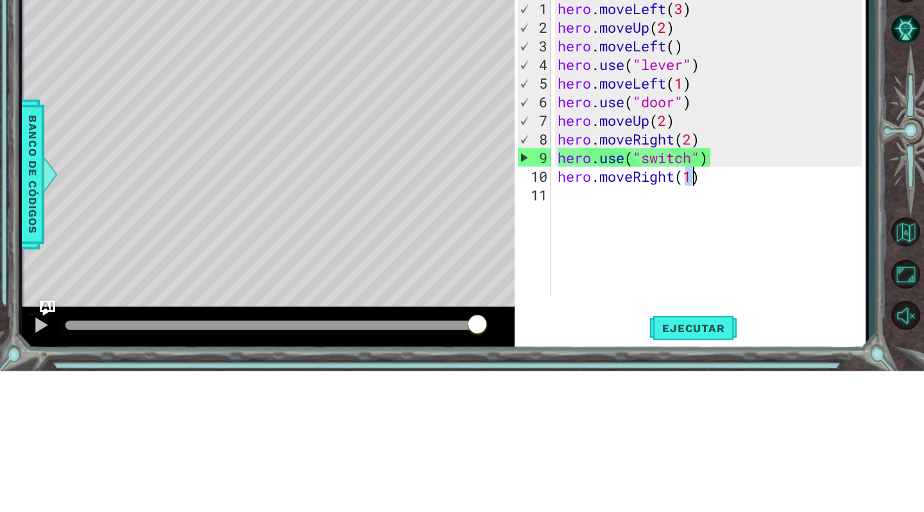
scroll to position [0, 6]
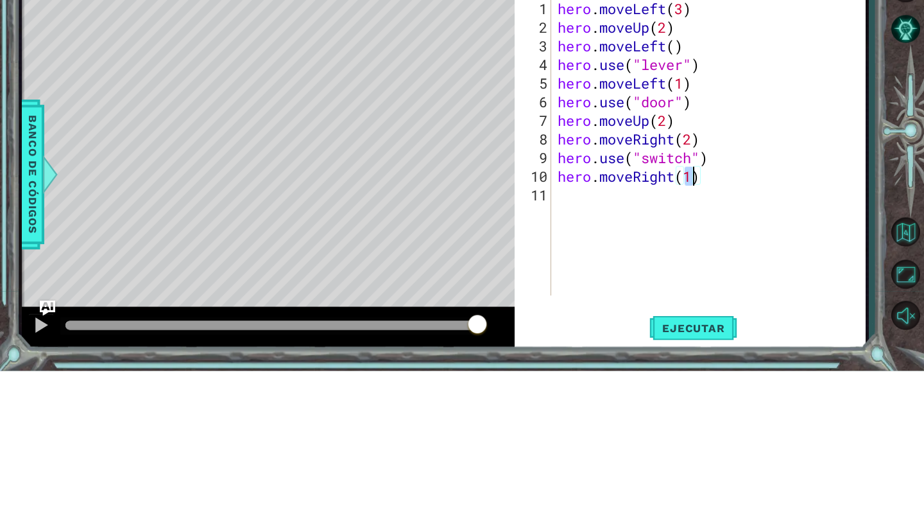
click at [621, 339] on div "hero . moveLeft ( 3 ) hero . moveUp ( 2 ) hero . moveLeft ( ) hero . use ( "lev…" at bounding box center [711, 307] width 313 height 335
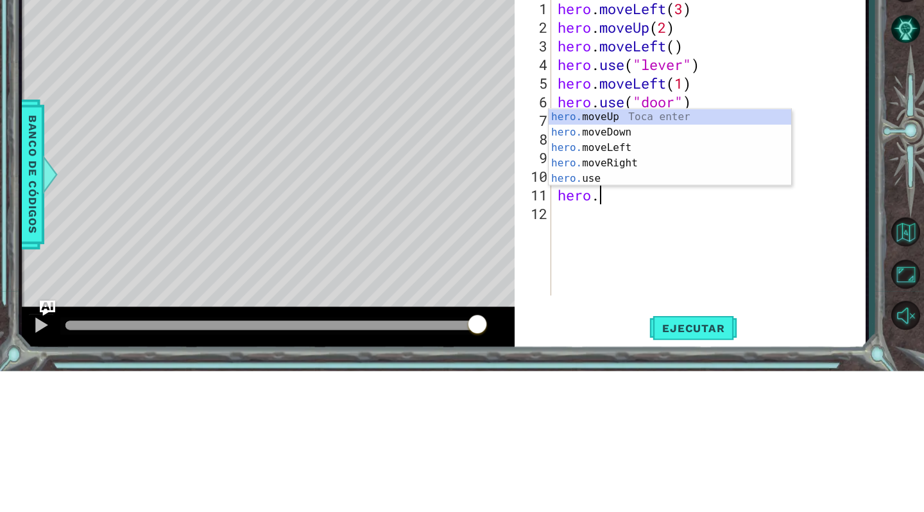
click at [676, 257] on div "hero. moveUp Toca enter hero. moveDown Toca enter hero. moveLeft Toca enter her…" at bounding box center [670, 304] width 243 height 108
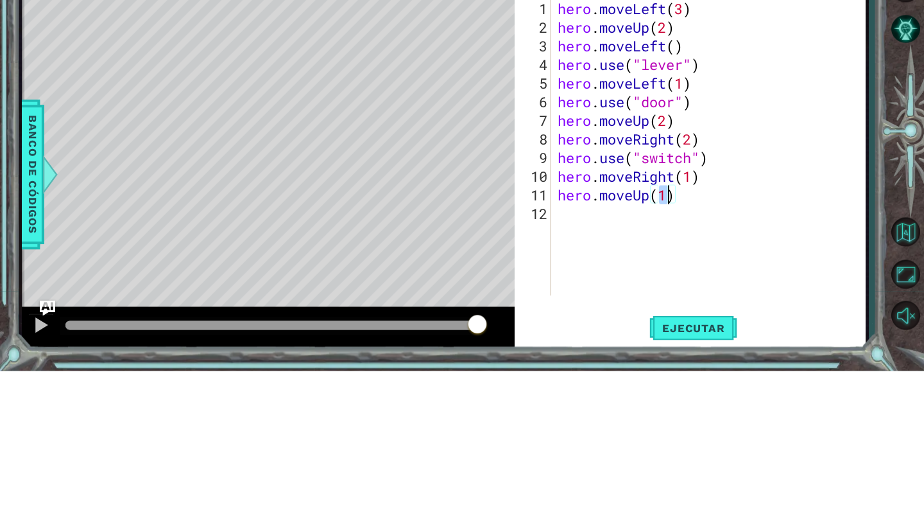
click at [817, 297] on div "hero . moveLeft ( 3 ) hero . moveUp ( 2 ) hero . moveLeft ( ) hero . use ( "lev…" at bounding box center [711, 307] width 313 height 335
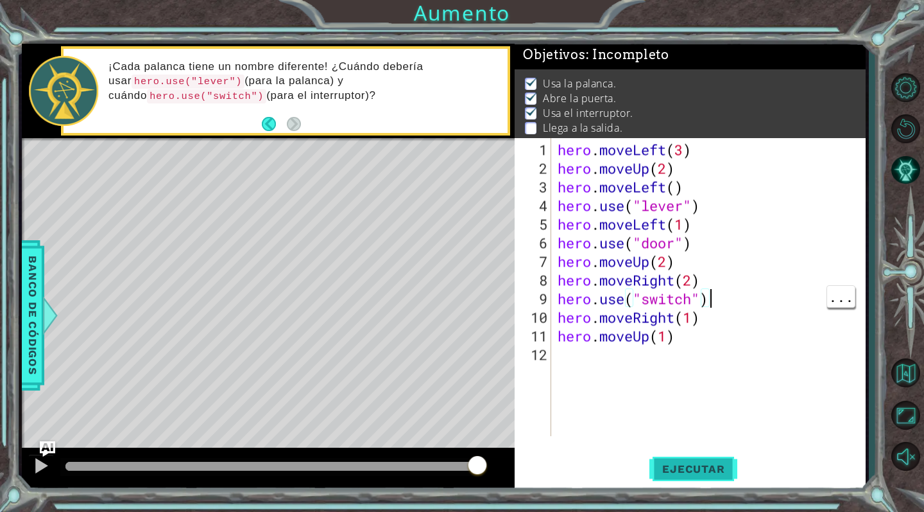
type textarea "hero.use("switch")"
click at [702, 456] on button "Ejecutar" at bounding box center [693, 468] width 88 height 35
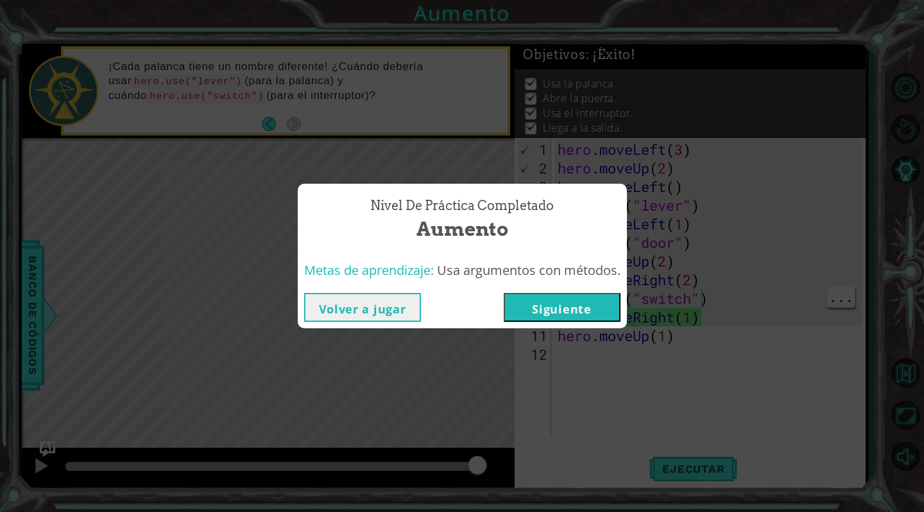
click at [562, 304] on button "Siguiente" at bounding box center [562, 307] width 117 height 29
